Goal: Transaction & Acquisition: Purchase product/service

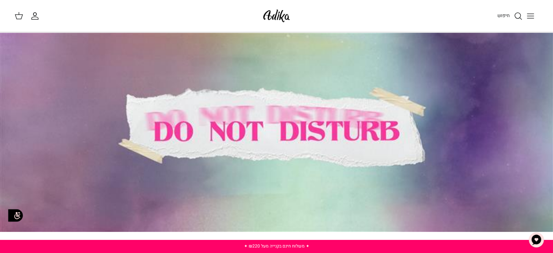
click at [237, 141] on div at bounding box center [276, 131] width 553 height 199
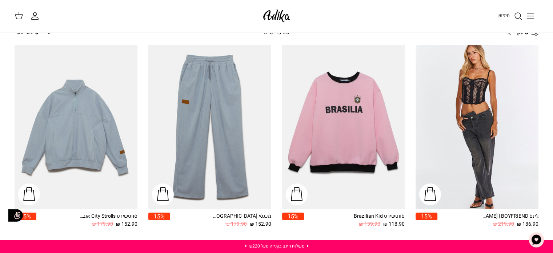
scroll to position [106, 0]
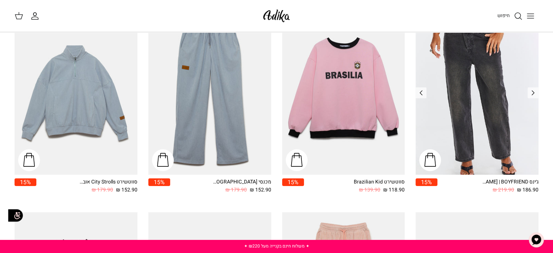
click at [483, 80] on img "ג׳ינס All Or Nothing קריס-קרוס | BOYFRIEND" at bounding box center [476, 93] width 123 height 164
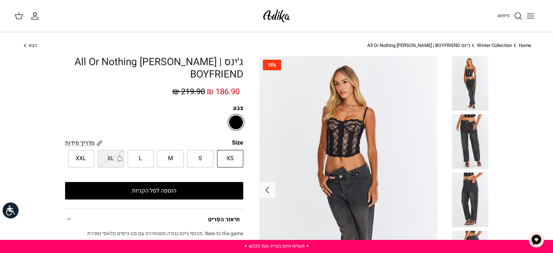
click at [176, 163] on label "M" at bounding box center [170, 158] width 26 height 17
click at [241, 152] on input "M" at bounding box center [243, 149] width 5 height 5
radio input "true"
click at [171, 157] on span "M" at bounding box center [170, 158] width 5 height 9
click at [241, 152] on input "M" at bounding box center [243, 149] width 5 height 5
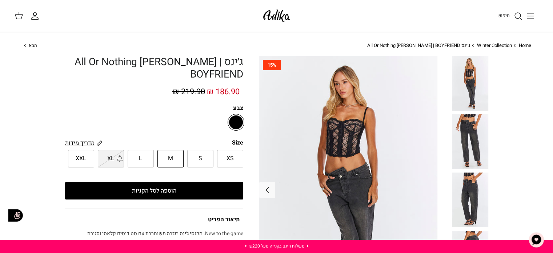
click at [170, 189] on button "הוספה לסל הקניות" at bounding box center [154, 190] width 178 height 17
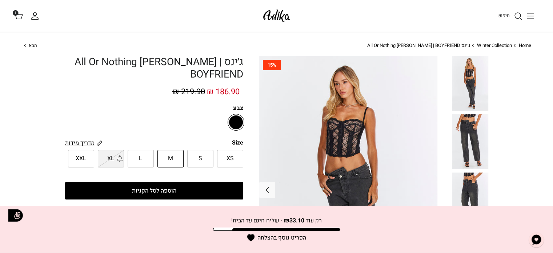
click at [188, 159] on label "S" at bounding box center [200, 158] width 26 height 17
click at [241, 152] on input "S" at bounding box center [243, 149] width 5 height 5
radio input "true"
click at [199, 155] on span "S" at bounding box center [200, 158] width 4 height 9
click at [241, 152] on input "S" at bounding box center [243, 149] width 5 height 5
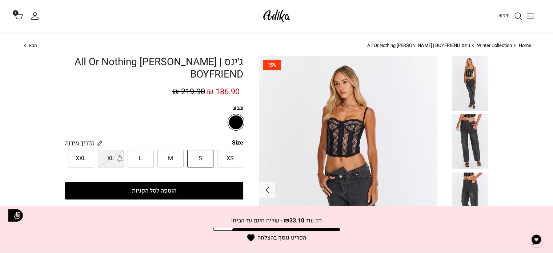
click at [186, 190] on button "הוספה לסל הקניות" at bounding box center [154, 190] width 178 height 17
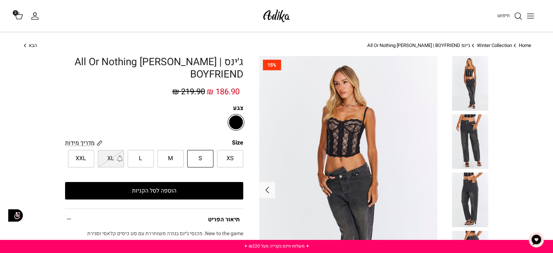
click at [18, 16] on icon at bounding box center [19, 15] width 9 height 9
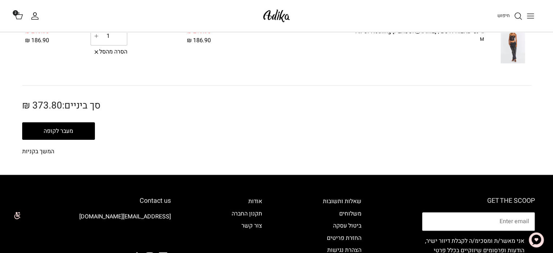
scroll to position [149, 0]
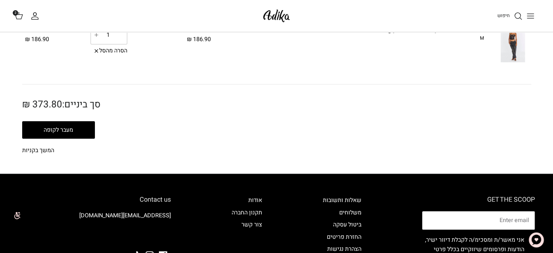
click at [42, 127] on button "מעבר לקופה" at bounding box center [58, 129] width 73 height 17
